Goal: Information Seeking & Learning: Check status

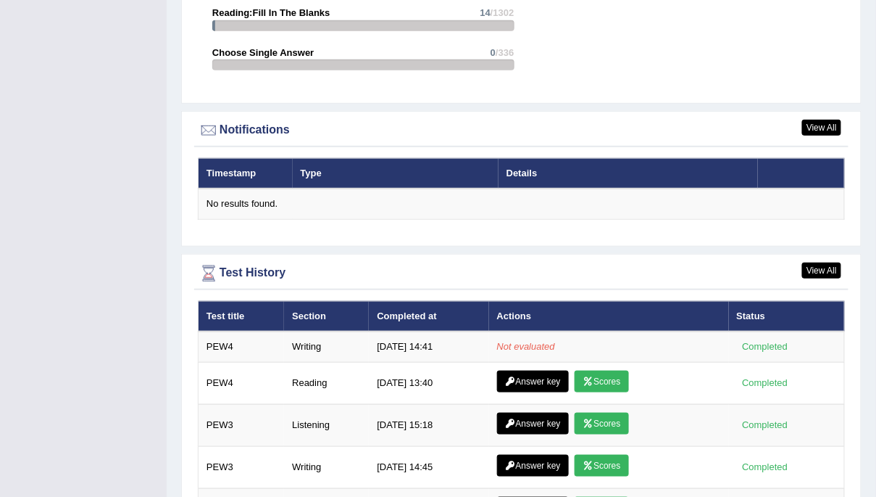
scroll to position [1883, 0]
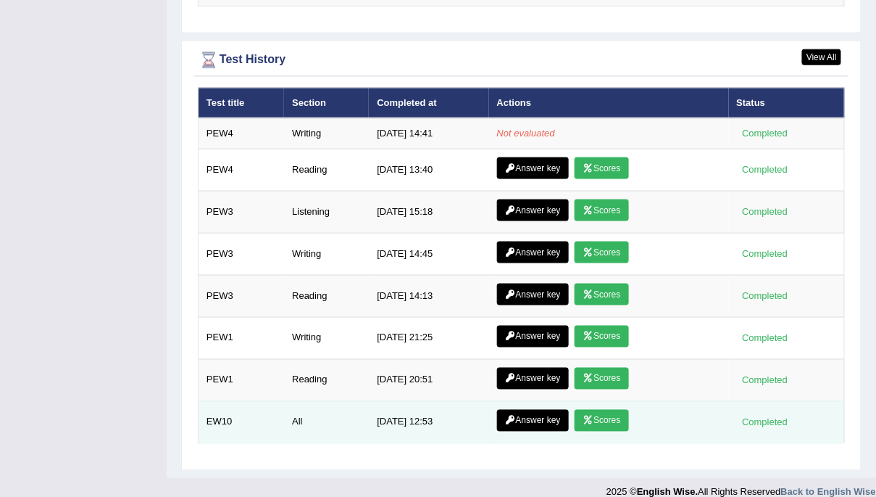
click at [597, 410] on link "Scores" at bounding box center [602, 421] width 54 height 22
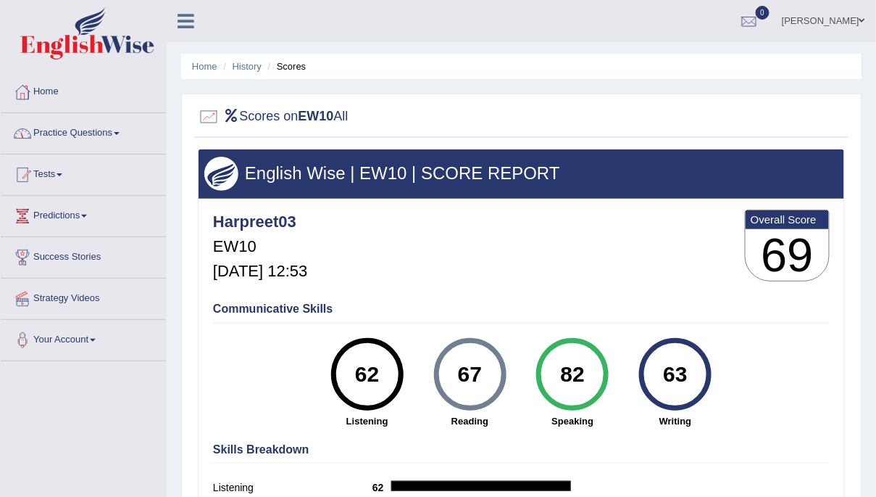
click at [37, 88] on link "Home" at bounding box center [83, 90] width 165 height 36
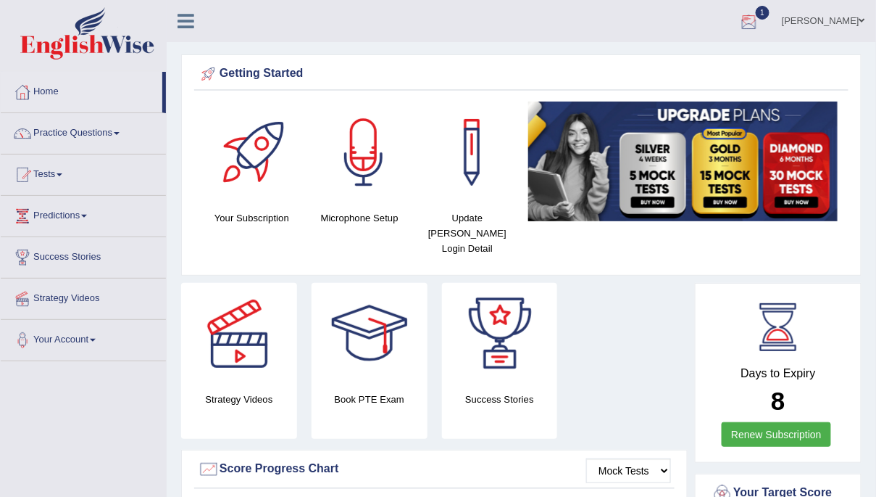
click at [760, 22] on div at bounding box center [750, 22] width 22 height 22
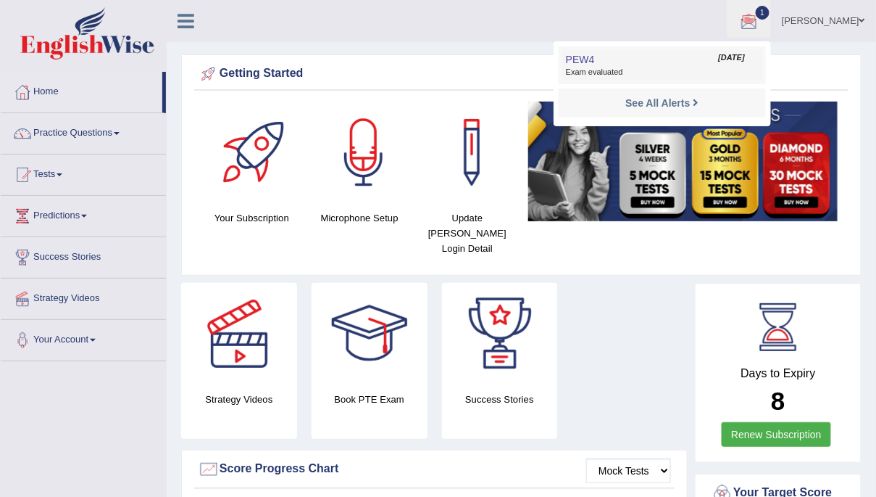
click at [674, 60] on link "PEW4 Oct 6, 2025 Exam evaluated" at bounding box center [663, 65] width 200 height 30
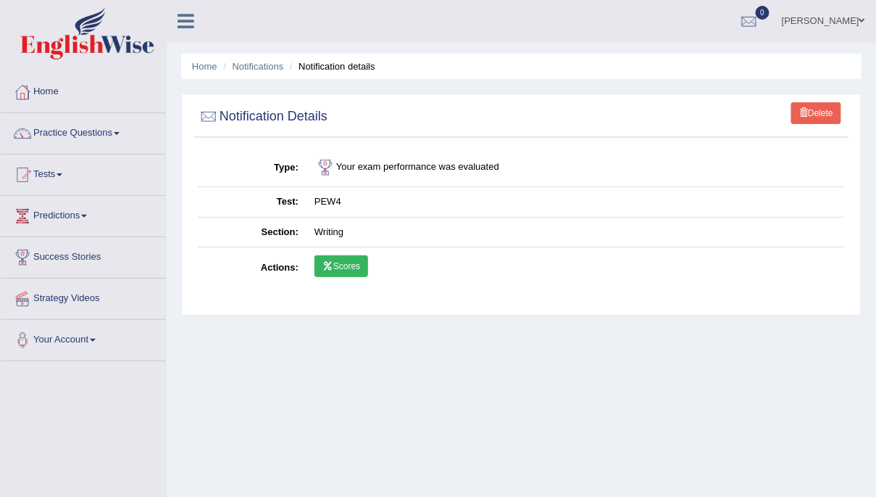
click at [335, 263] on link "Scores" at bounding box center [342, 266] width 54 height 22
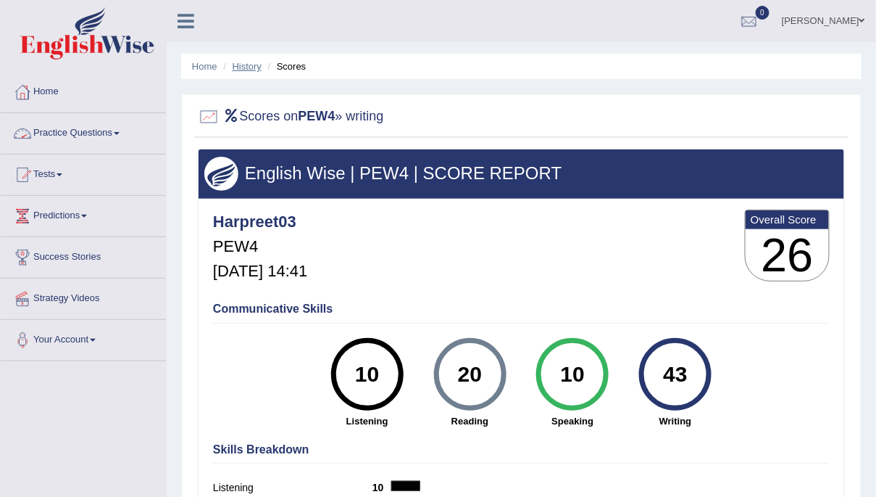
click at [244, 65] on link "History" at bounding box center [247, 66] width 29 height 11
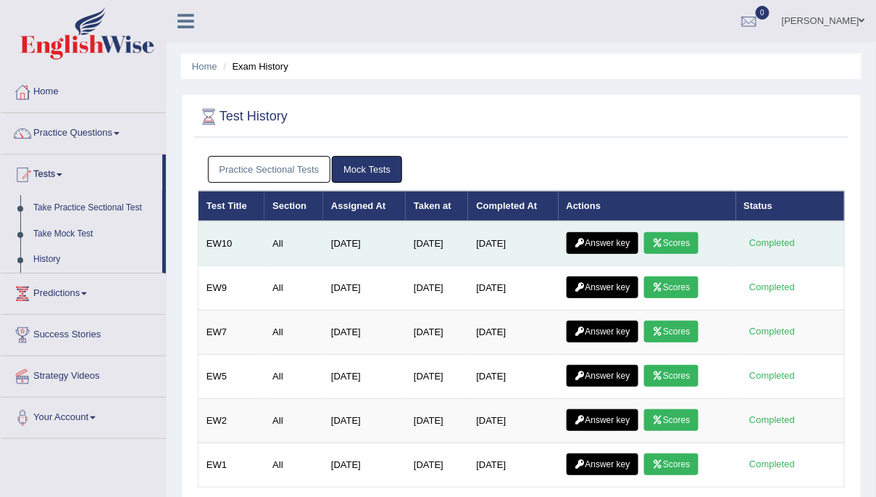
click at [620, 247] on link "Answer key" at bounding box center [603, 243] width 72 height 22
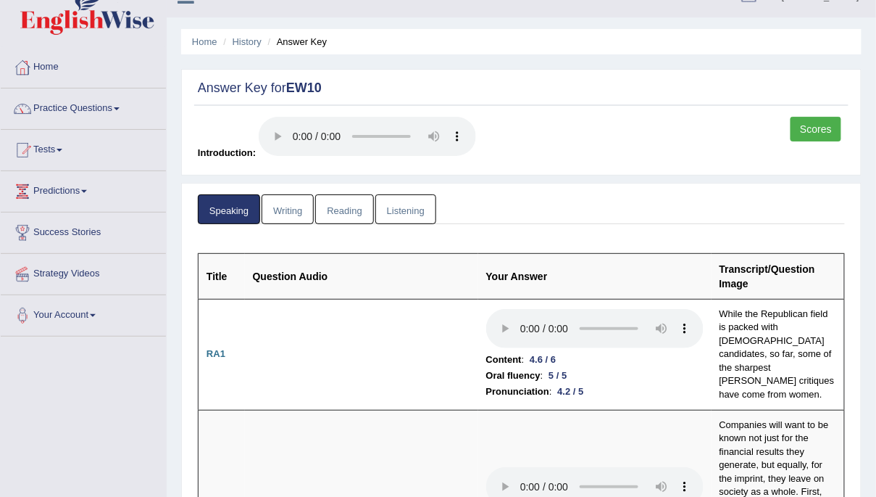
scroll to position [21, 0]
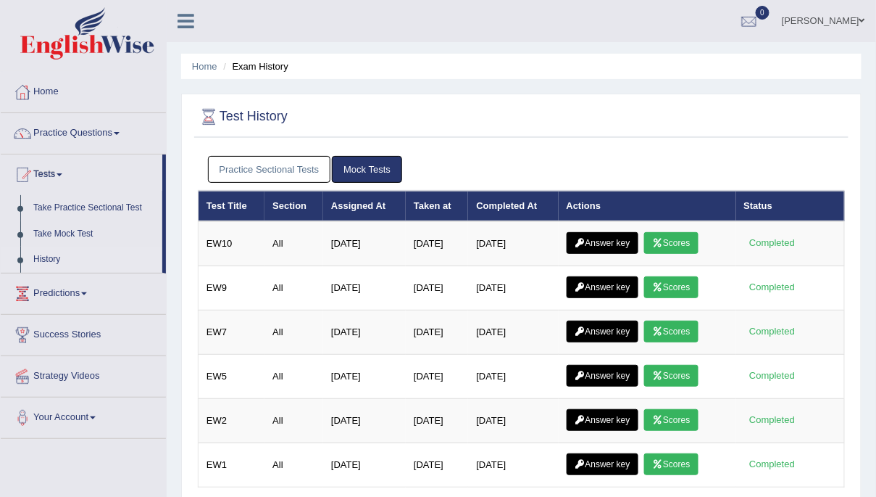
click at [303, 168] on link "Practice Sectional Tests" at bounding box center [269, 169] width 123 height 27
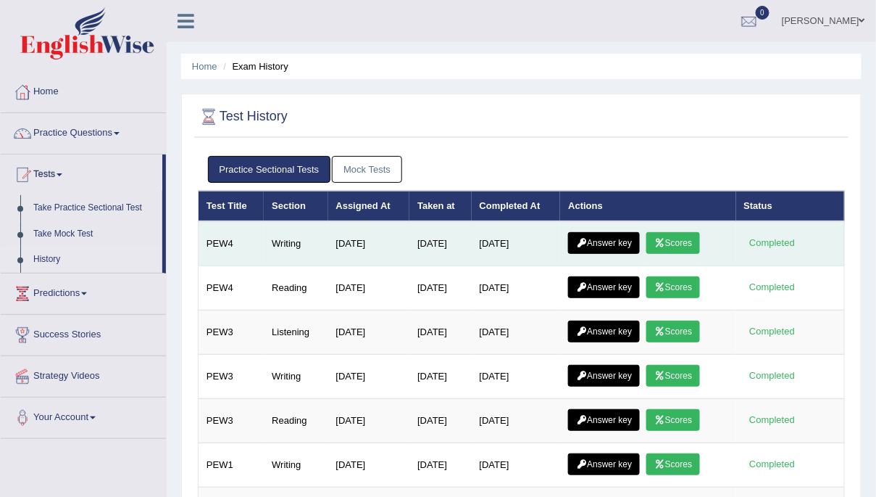
click at [587, 241] on icon at bounding box center [581, 242] width 11 height 9
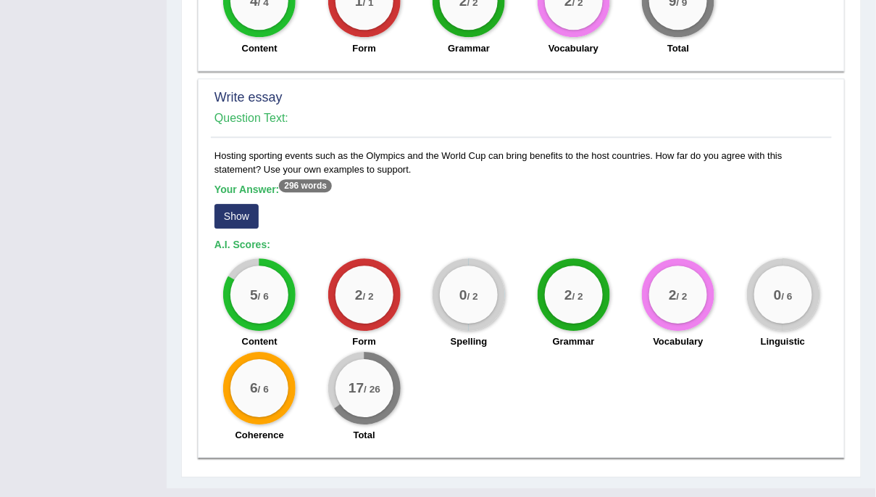
scroll to position [984, 0]
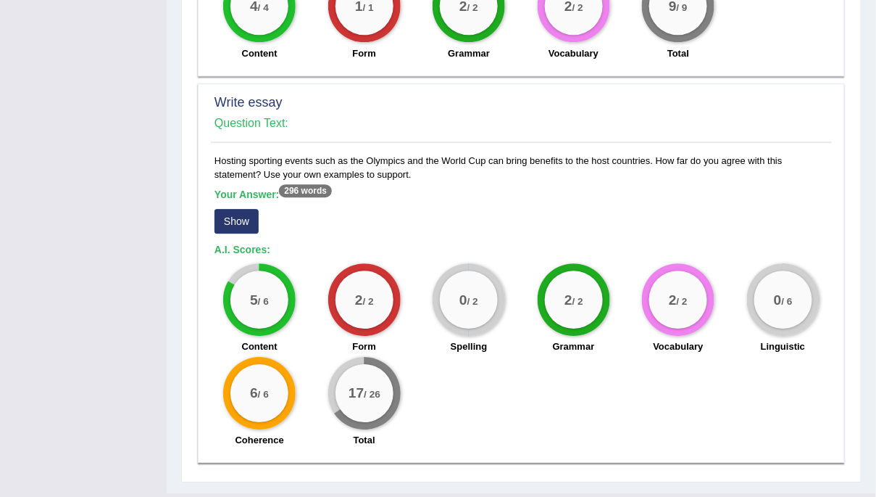
click at [246, 213] on button "Show" at bounding box center [237, 221] width 44 height 25
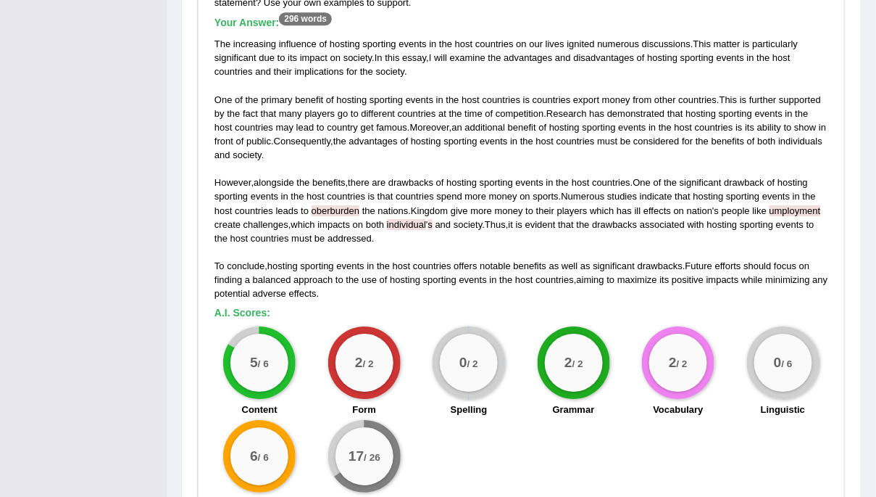
scroll to position [1141, 0]
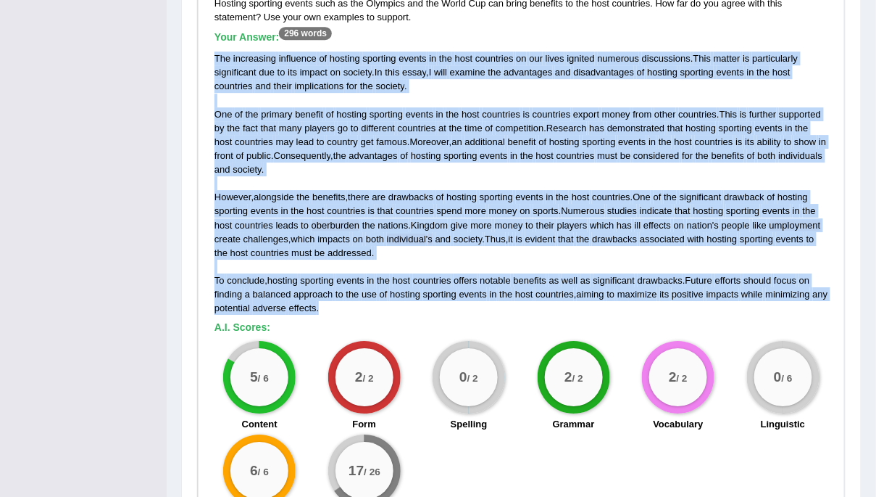
drag, startPoint x: 215, startPoint y: 54, endPoint x: 410, endPoint y: 311, distance: 321.9
click at [410, 311] on div "The increasing influence of hosting sporting events in the host countries on ou…" at bounding box center [522, 182] width 614 height 263
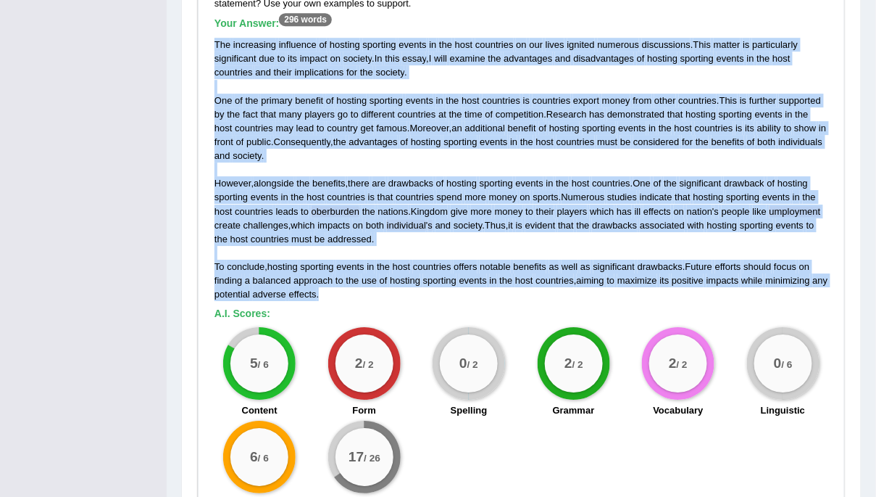
scroll to position [1154, 0]
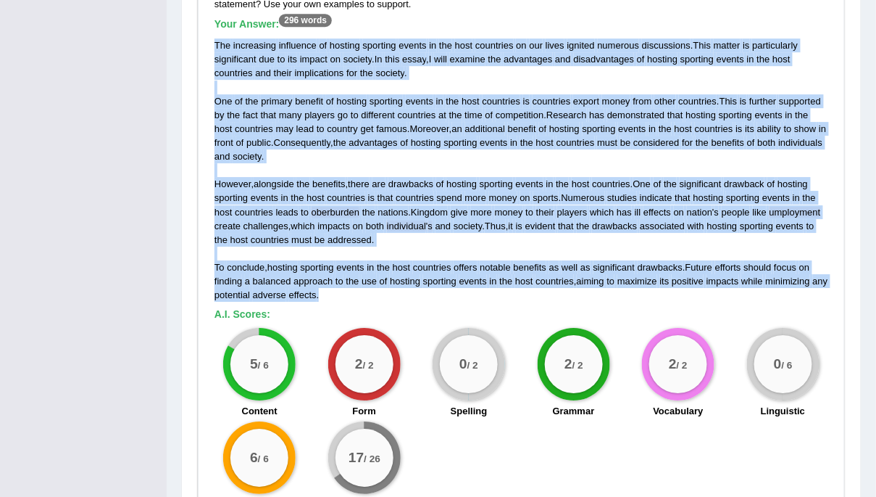
copy div "The increasing influence of hosting sporting events in the host countries on ou…"
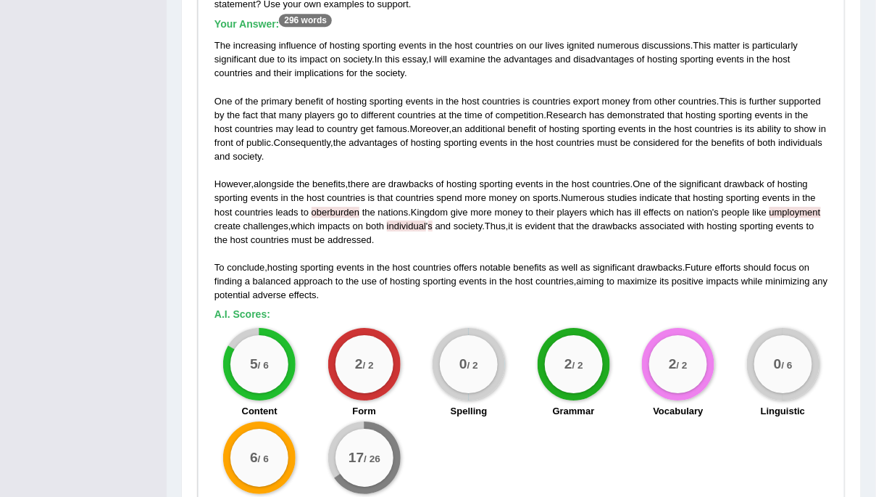
click at [393, 328] on div "2 / 2 Form" at bounding box center [364, 375] width 104 height 94
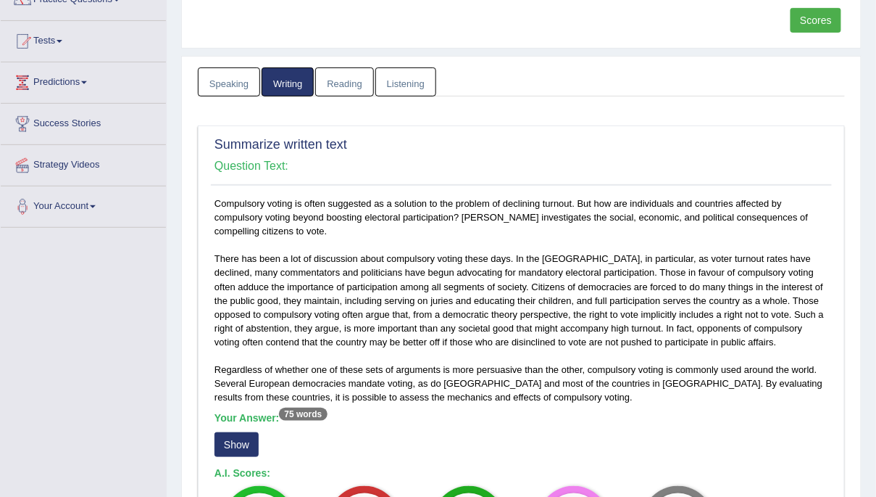
scroll to position [128, 0]
